Goal: Check status: Check status

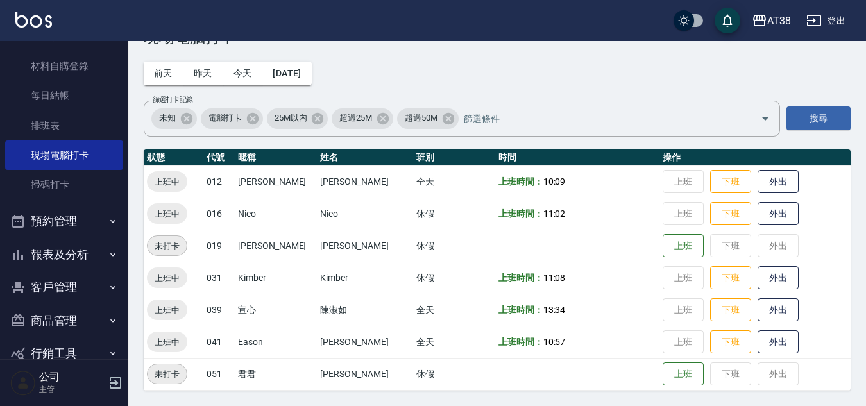
scroll to position [303, 0]
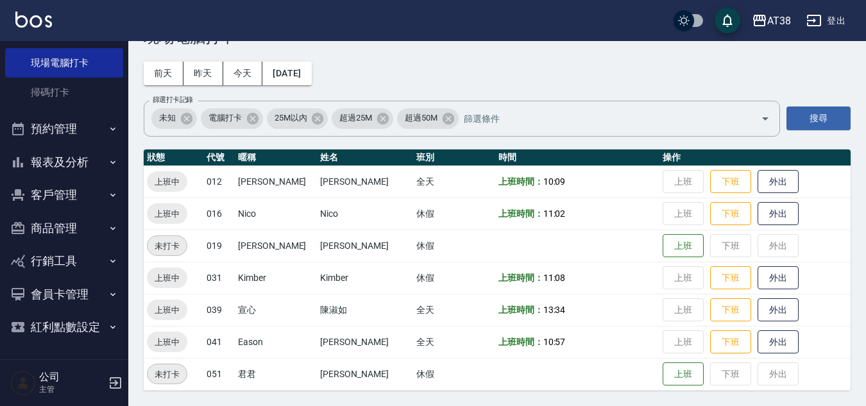
click at [65, 153] on button "報表及分析" at bounding box center [64, 162] width 118 height 33
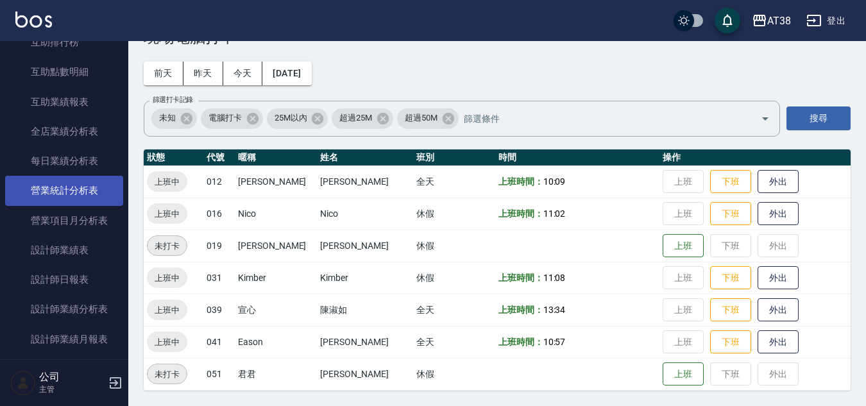
scroll to position [688, 0]
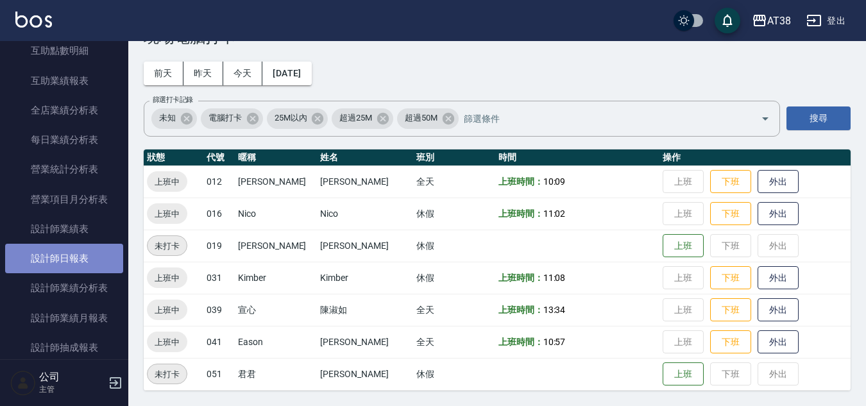
click at [76, 248] on link "設計師日報表" at bounding box center [64, 259] width 118 height 30
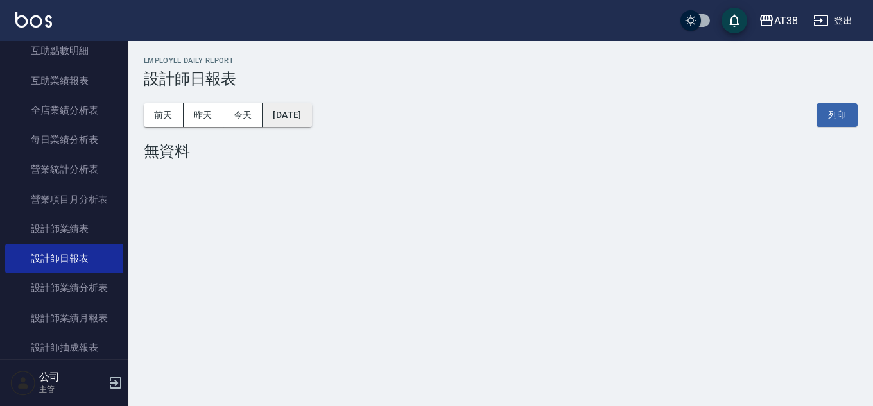
click at [298, 105] on button "[DATE]" at bounding box center [286, 115] width 49 height 24
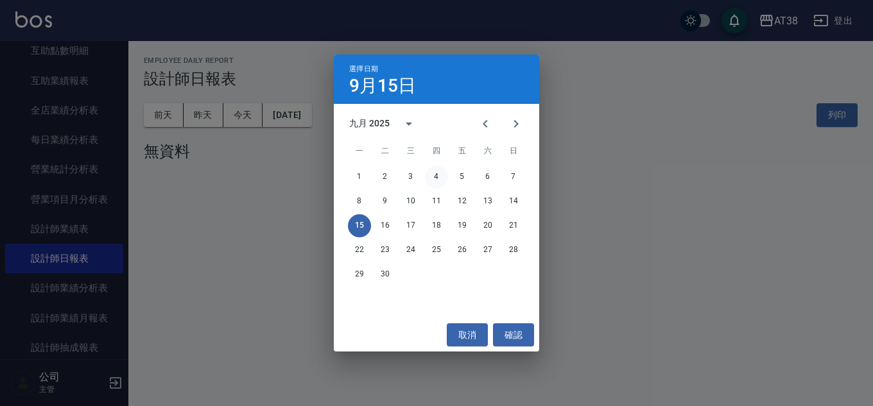
click at [439, 178] on button "4" at bounding box center [436, 177] width 23 height 23
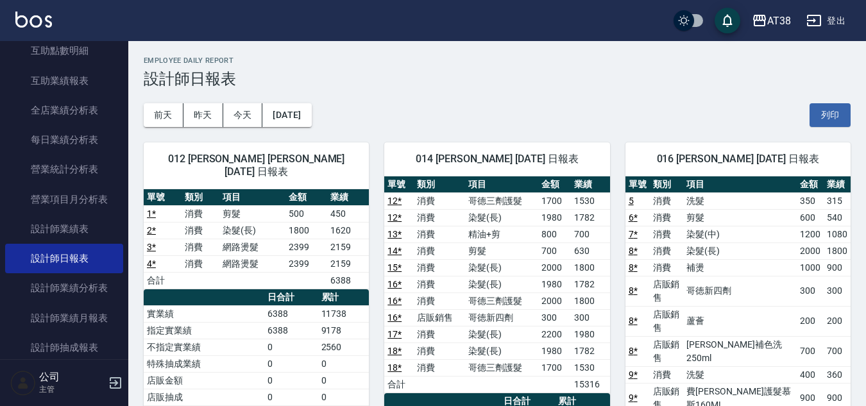
click at [292, 90] on div "[DATE] [DATE] [DATE] [DATE] 列印" at bounding box center [497, 115] width 707 height 55
click at [302, 104] on div "[DATE] [DATE] [DATE] [DATE] 列印" at bounding box center [497, 115] width 707 height 55
click at [308, 107] on button "[DATE]" at bounding box center [286, 115] width 49 height 24
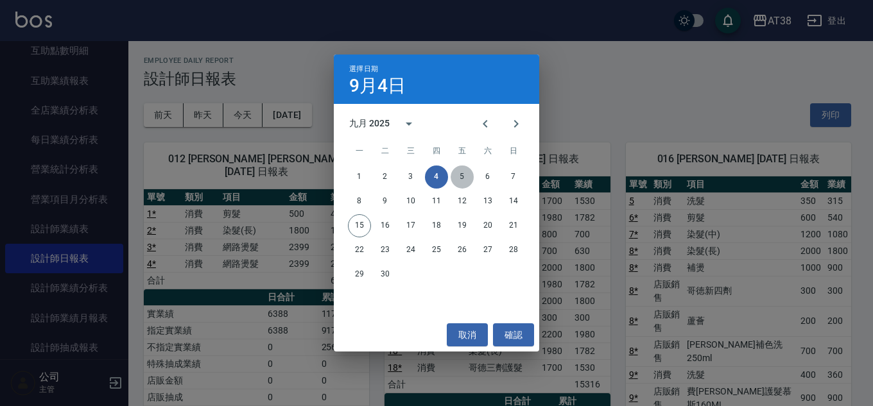
click at [468, 175] on button "5" at bounding box center [461, 177] width 23 height 23
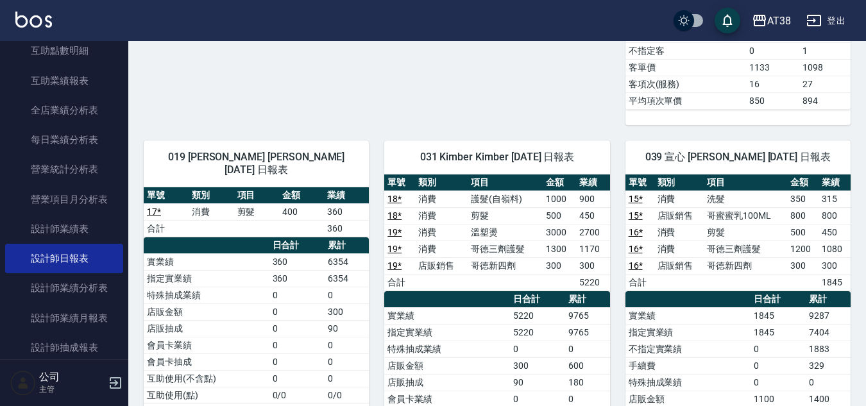
scroll to position [770, 0]
